Goal: Navigation & Orientation: Find specific page/section

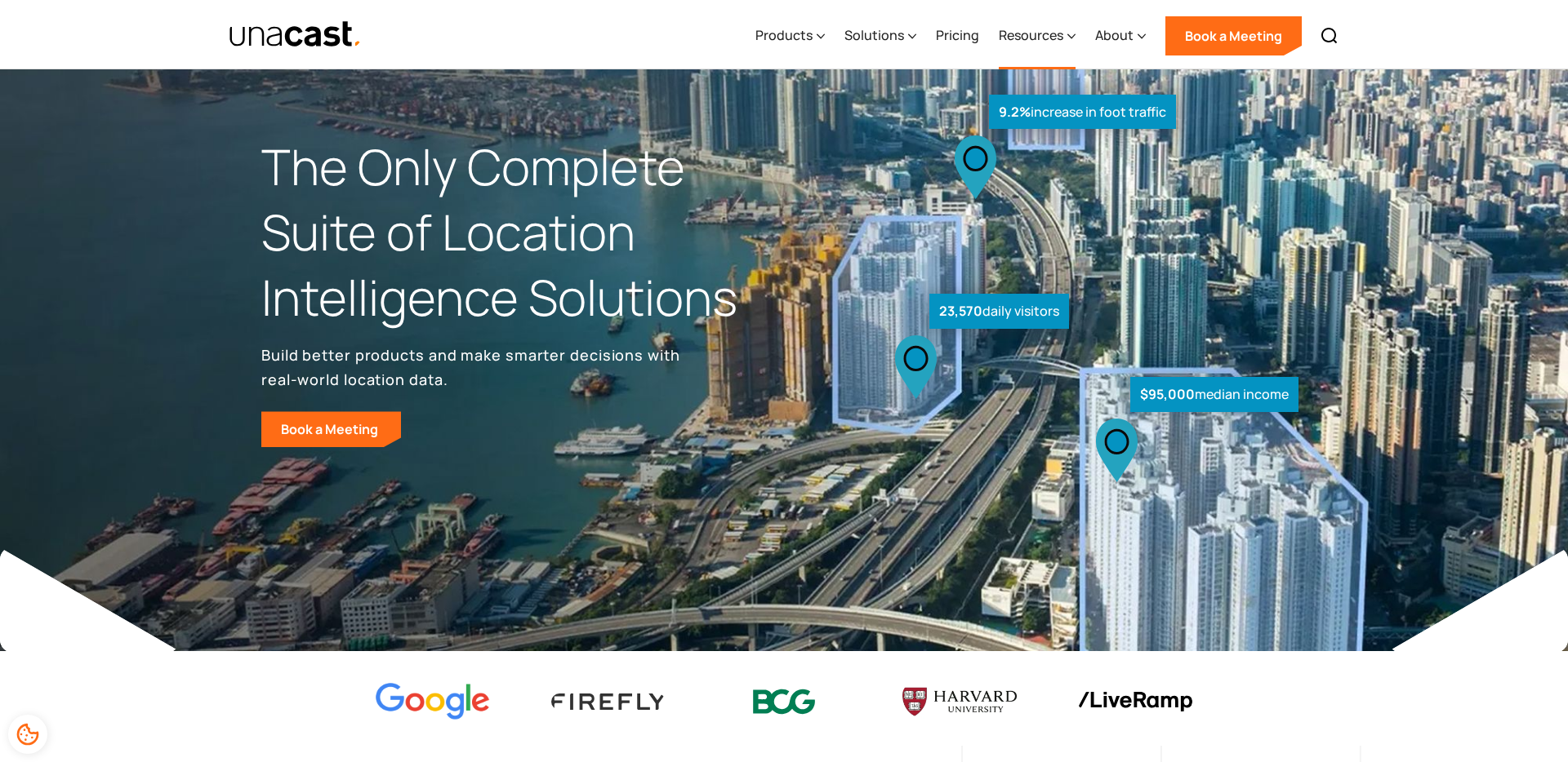
click at [1044, 37] on div "Resources" at bounding box center [1031, 35] width 65 height 19
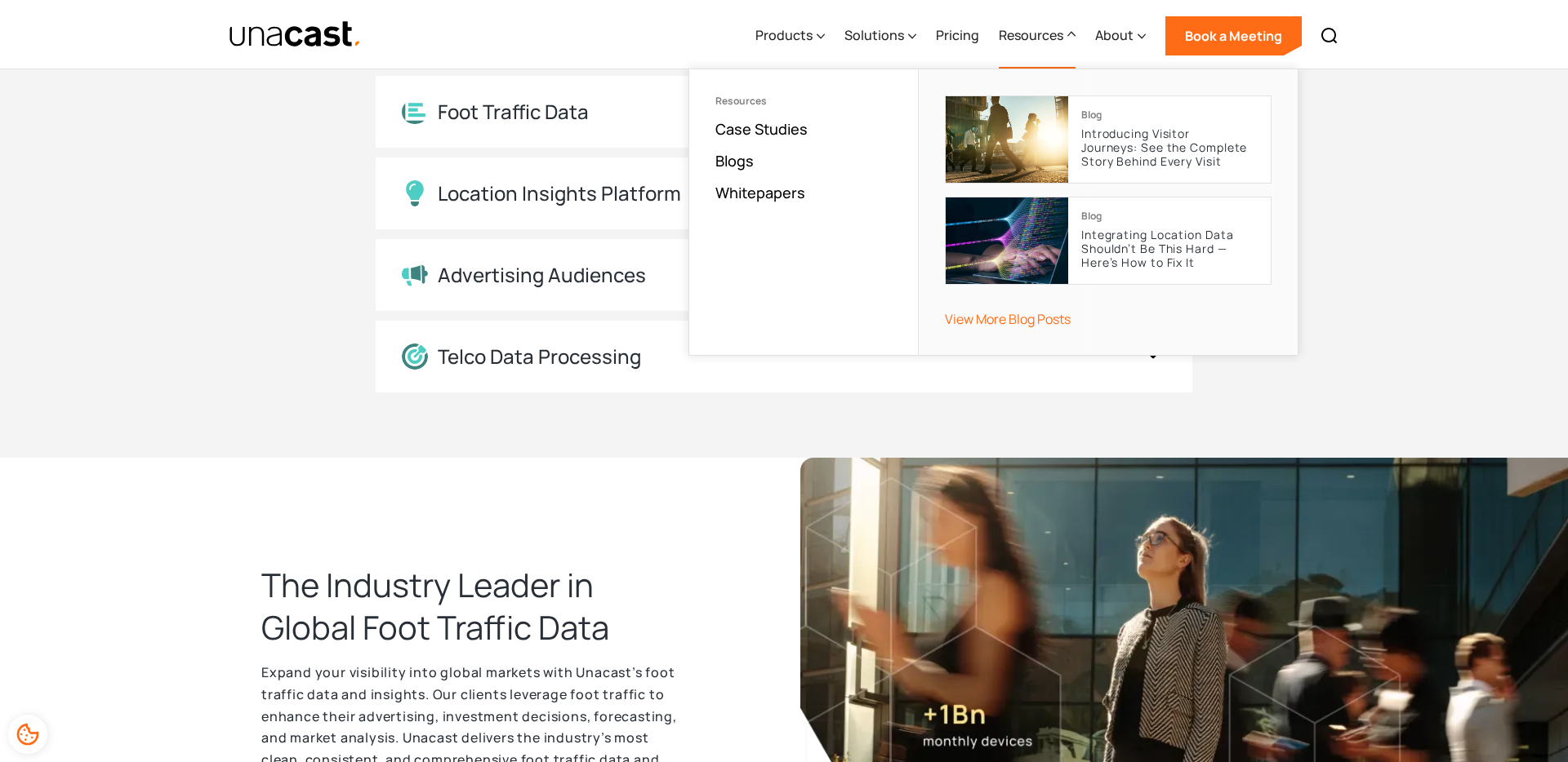
scroll to position [2235, 0]
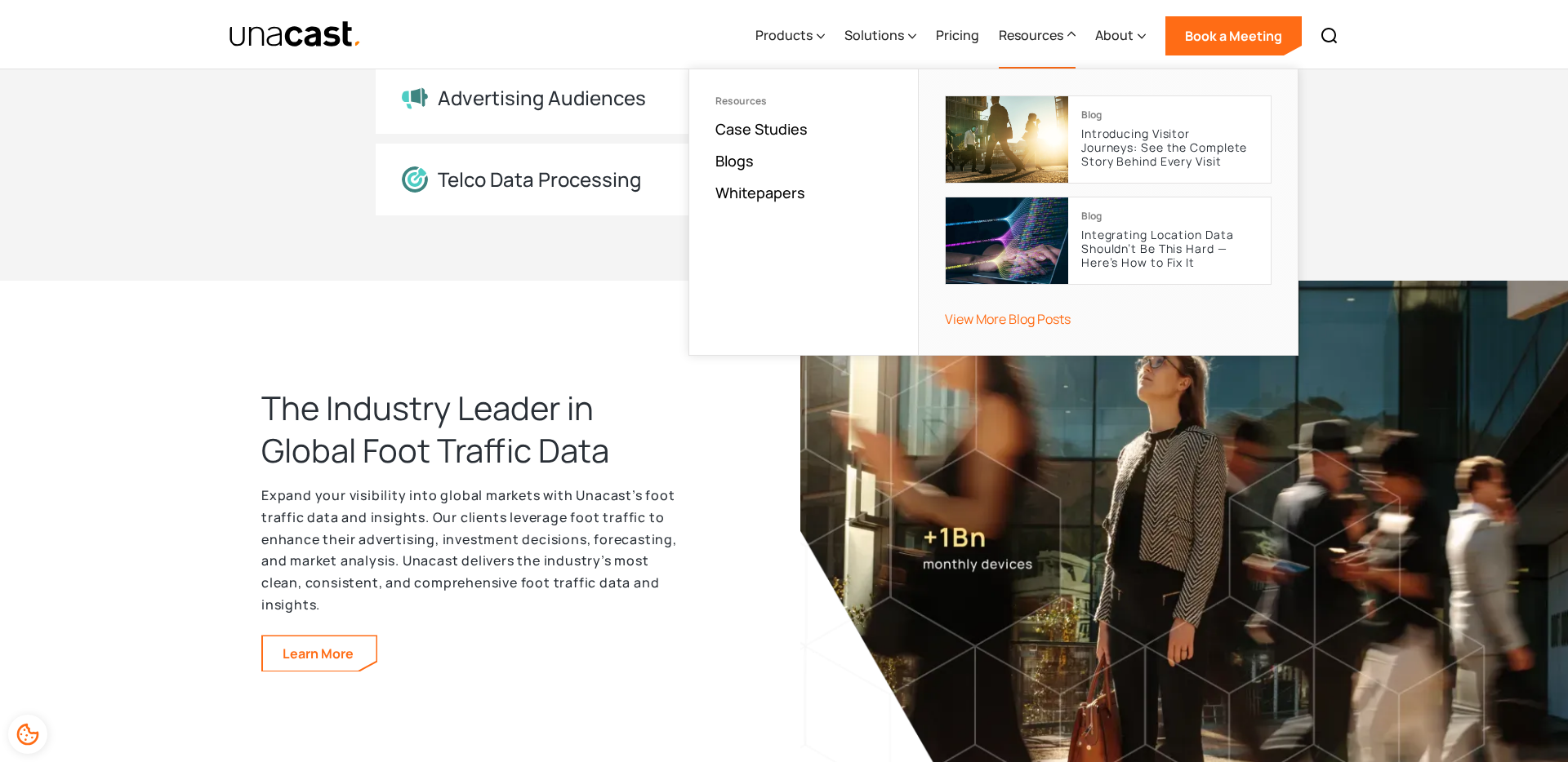
click at [493, 540] on p "Expand your visibility into global markets with Unacast’s foot traffic data and…" at bounding box center [472, 550] width 424 height 130
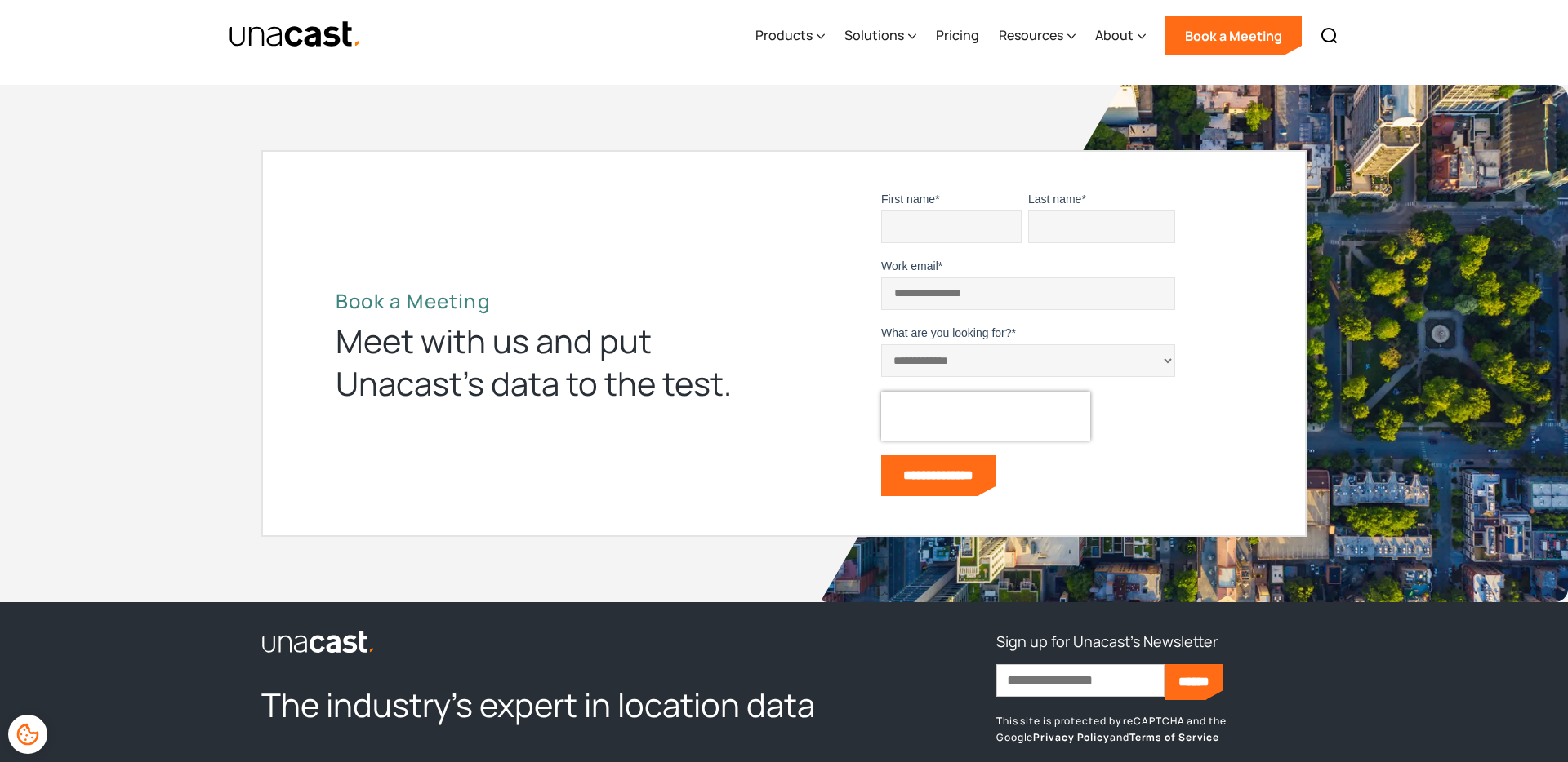
scroll to position [4977, 0]
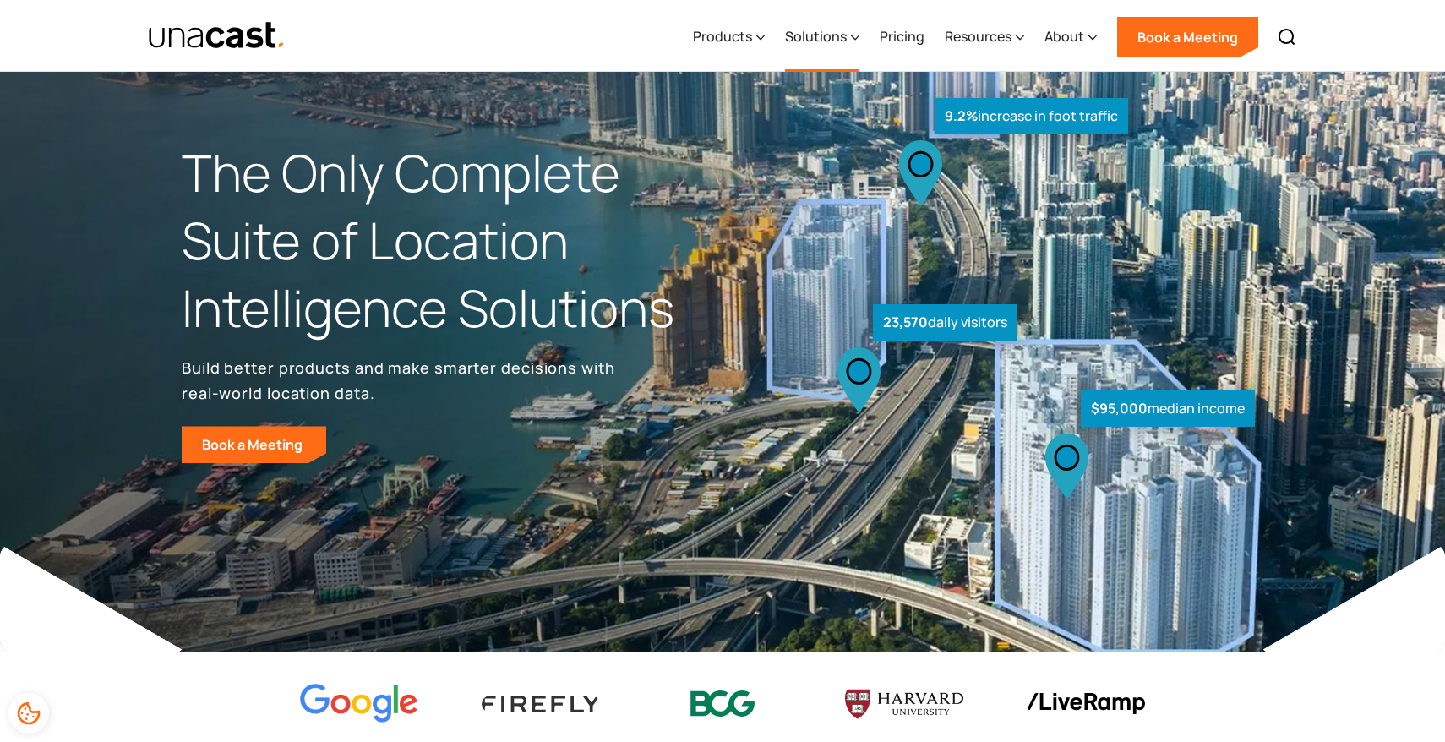
click at [851, 31] on div "Solutions" at bounding box center [822, 37] width 74 height 69
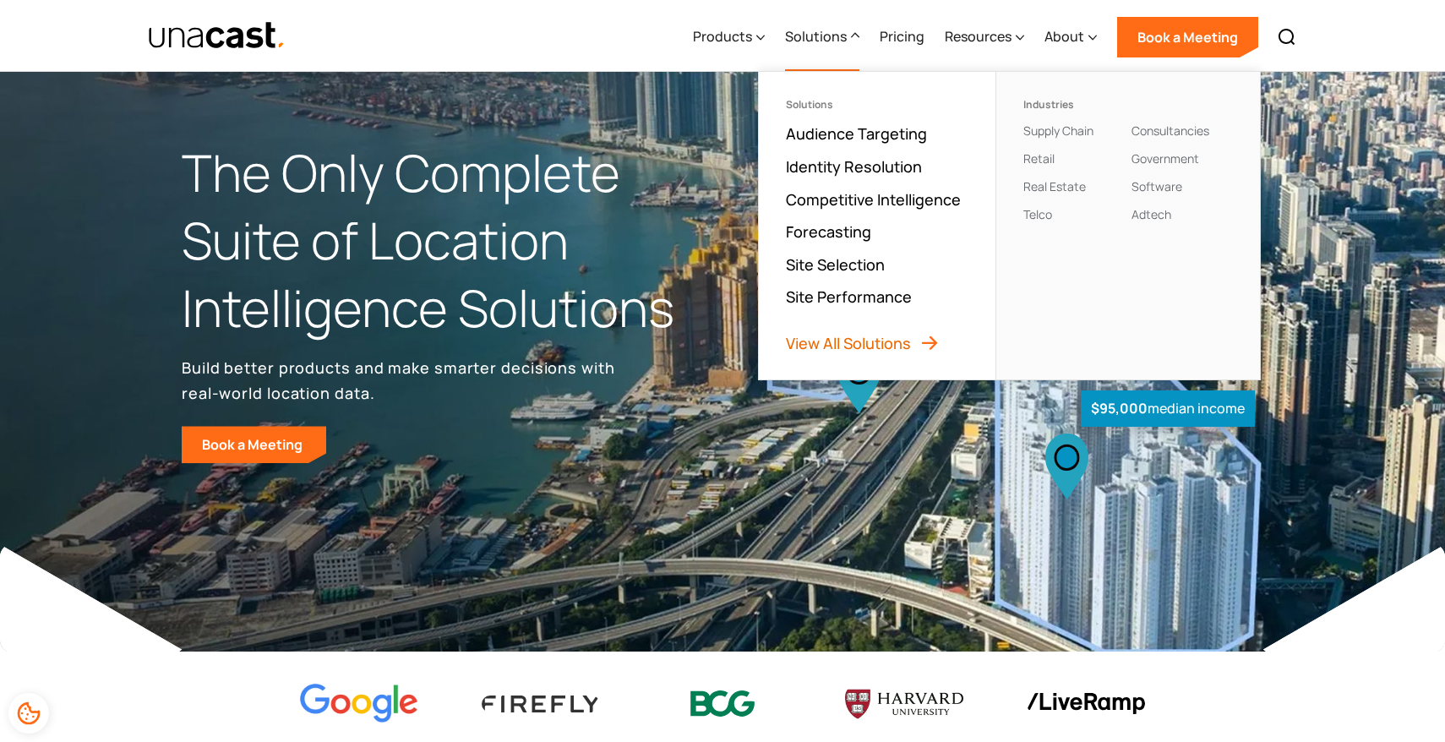
click at [869, 339] on link "View All Solutions" at bounding box center [863, 343] width 154 height 20
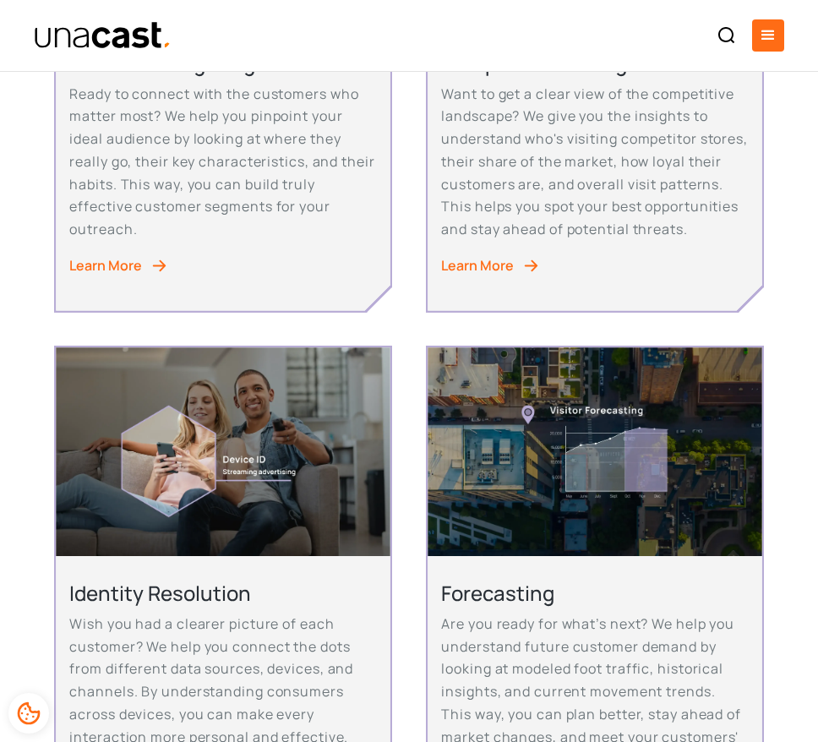
scroll to position [586, 0]
